Goal: Task Accomplishment & Management: Use online tool/utility

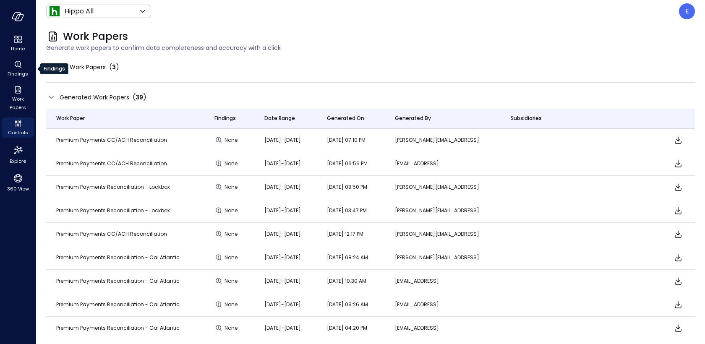
click at [62, 70] on div "Findings" at bounding box center [54, 68] width 28 height 11
click at [104, 68] on span "My Work Papers" at bounding box center [83, 66] width 46 height 9
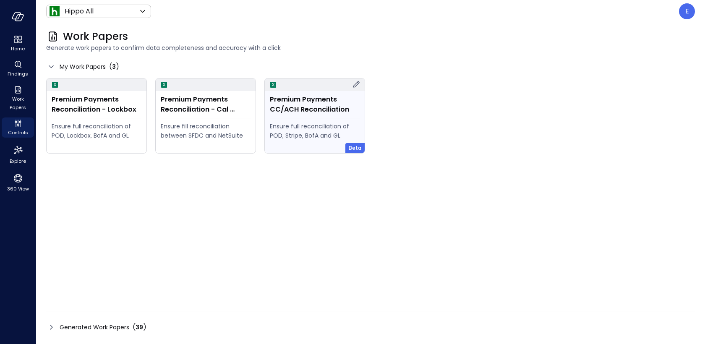
click at [324, 112] on div "Premium Payments CC/ACH Reconciliation" at bounding box center [315, 104] width 90 height 20
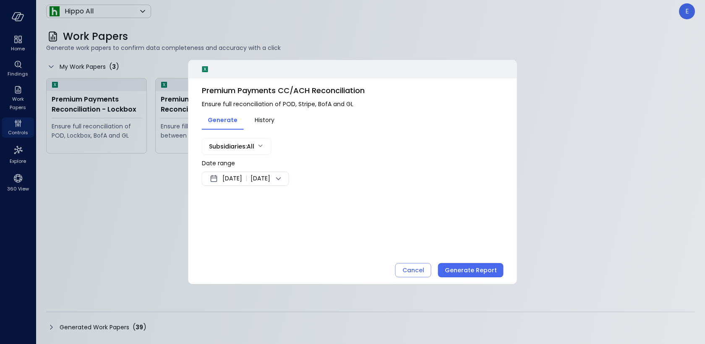
click at [224, 177] on span "[DATE]" at bounding box center [232, 179] width 20 height 10
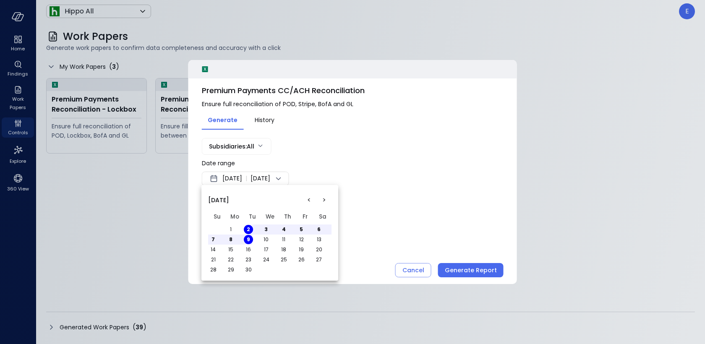
click at [310, 200] on button "<" at bounding box center [308, 200] width 15 height 15
click at [246, 229] on button "1" at bounding box center [248, 229] width 9 height 9
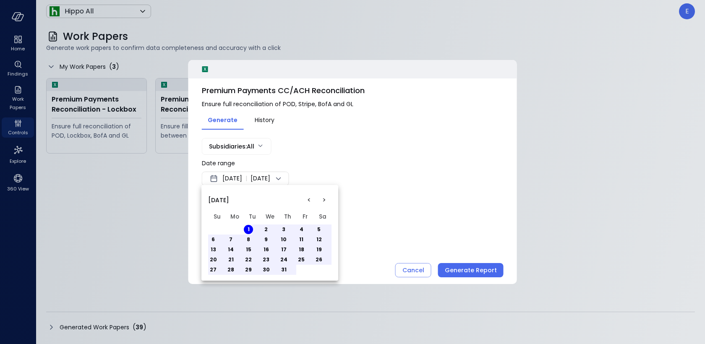
click at [284, 269] on button "31" at bounding box center [283, 269] width 9 height 9
click at [403, 168] on div at bounding box center [352, 172] width 705 height 344
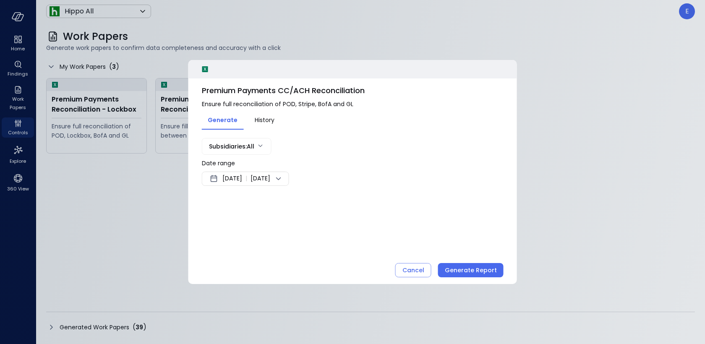
click at [245, 147] on body "Home Findings Work Papers Controls Explore 360 View Hippo All ******* ​ E Work …" at bounding box center [352, 172] width 705 height 344
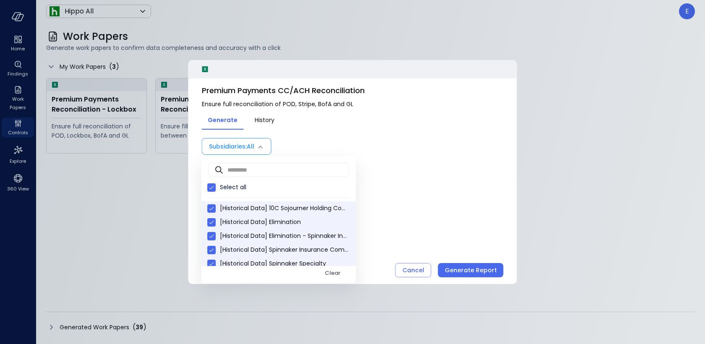
click at [245, 147] on div at bounding box center [352, 172] width 705 height 344
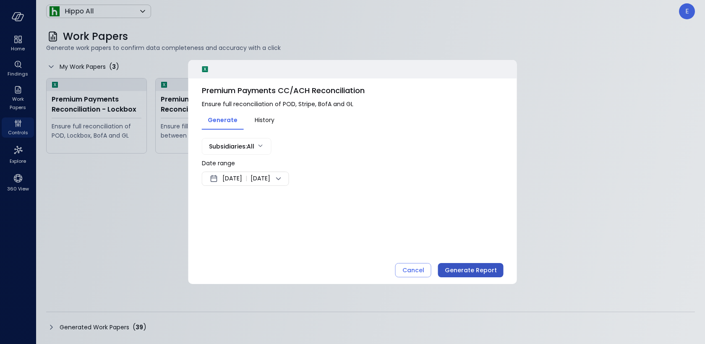
click at [463, 270] on div "Generate Report" at bounding box center [471, 270] width 52 height 10
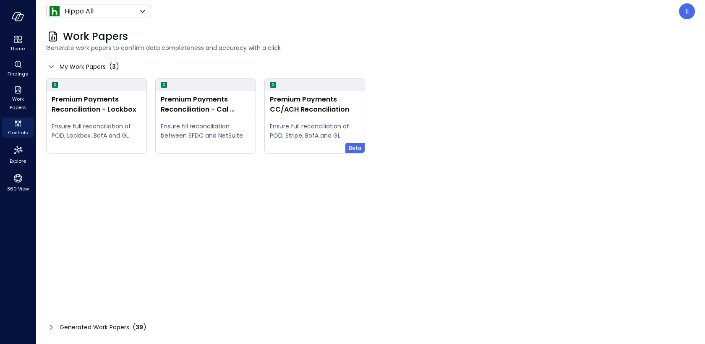
click at [99, 325] on span "Generated Work Papers" at bounding box center [95, 327] width 70 height 9
click at [118, 328] on span "Generated Work Papers" at bounding box center [95, 327] width 70 height 9
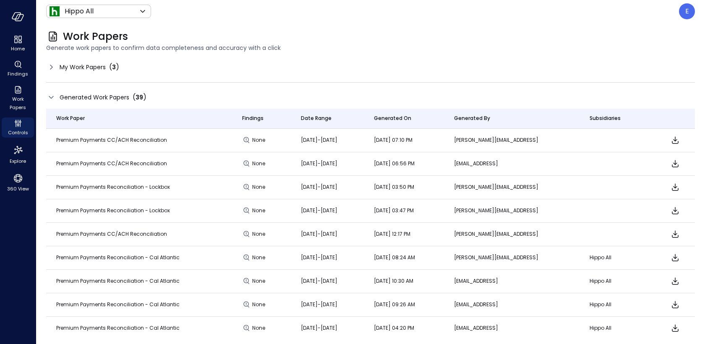
click at [81, 65] on span "My Work Papers" at bounding box center [83, 66] width 46 height 9
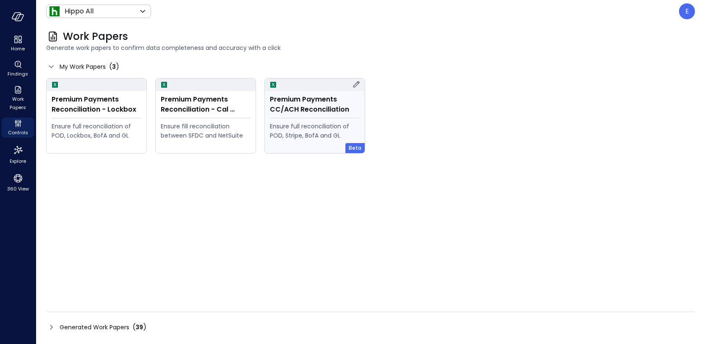
click at [300, 118] on hr at bounding box center [315, 118] width 90 height 0
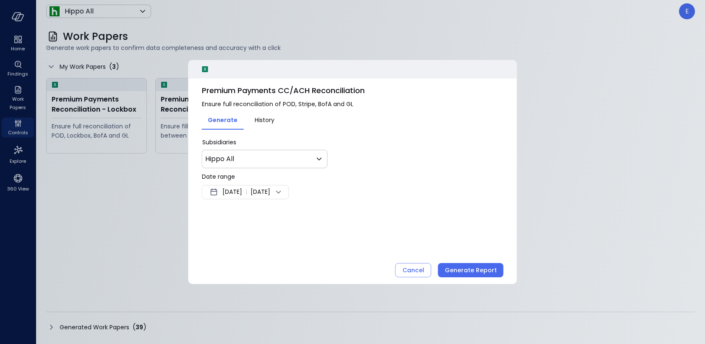
click at [242, 189] on span "[DATE]" at bounding box center [232, 192] width 20 height 10
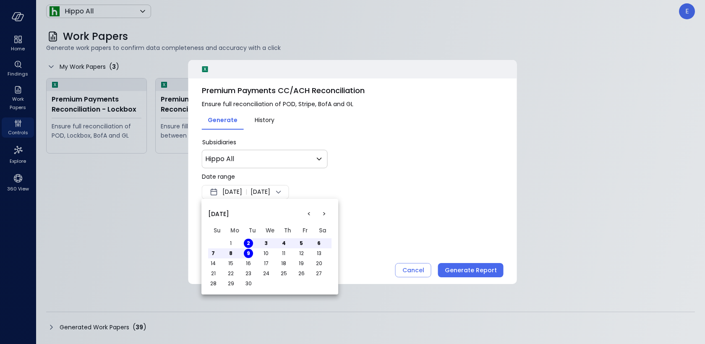
click at [308, 216] on button "<" at bounding box center [308, 213] width 15 height 15
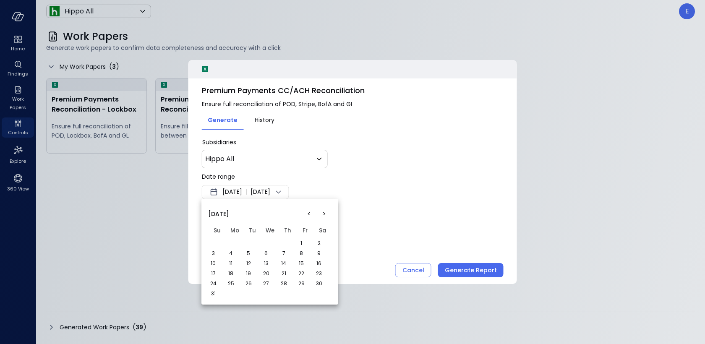
click at [308, 216] on button "<" at bounding box center [308, 213] width 15 height 15
click at [248, 242] on button "1" at bounding box center [248, 243] width 9 height 9
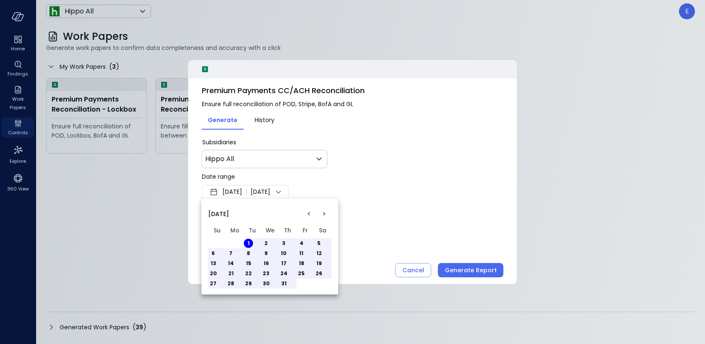
click at [282, 284] on button "31" at bounding box center [283, 283] width 9 height 9
click at [385, 215] on div at bounding box center [352, 172] width 705 height 344
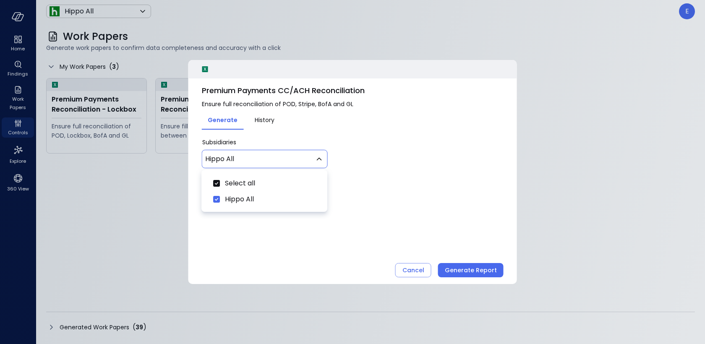
click at [300, 159] on body "Home Findings Work Papers Controls Explore 360 View Hippo All ******* ​ E Work …" at bounding box center [352, 172] width 705 height 344
click at [300, 159] on div at bounding box center [352, 172] width 705 height 344
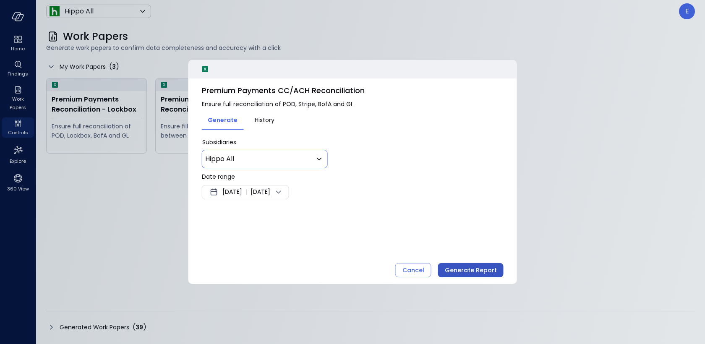
click at [455, 271] on div "Generate Report" at bounding box center [471, 270] width 52 height 10
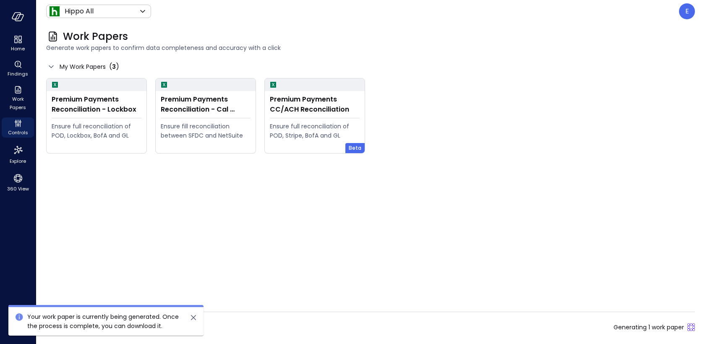
click at [240, 327] on div "Generated Work Papers ( 39 ) Generating 1 work paper" at bounding box center [370, 326] width 648 height 13
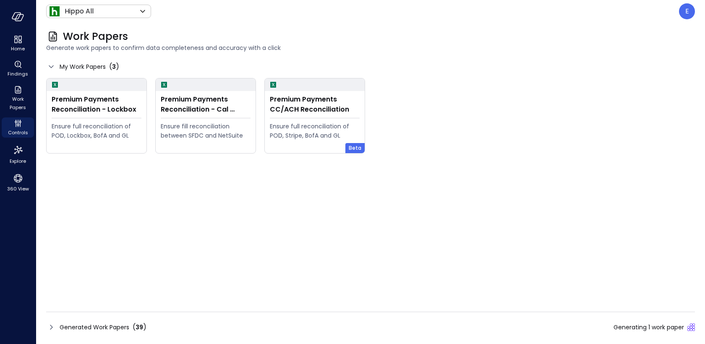
click at [85, 321] on div "Generated Work Papers ( 39 ) Generating 1 work paper" at bounding box center [370, 326] width 648 height 13
